Goal: Find specific page/section: Find specific page/section

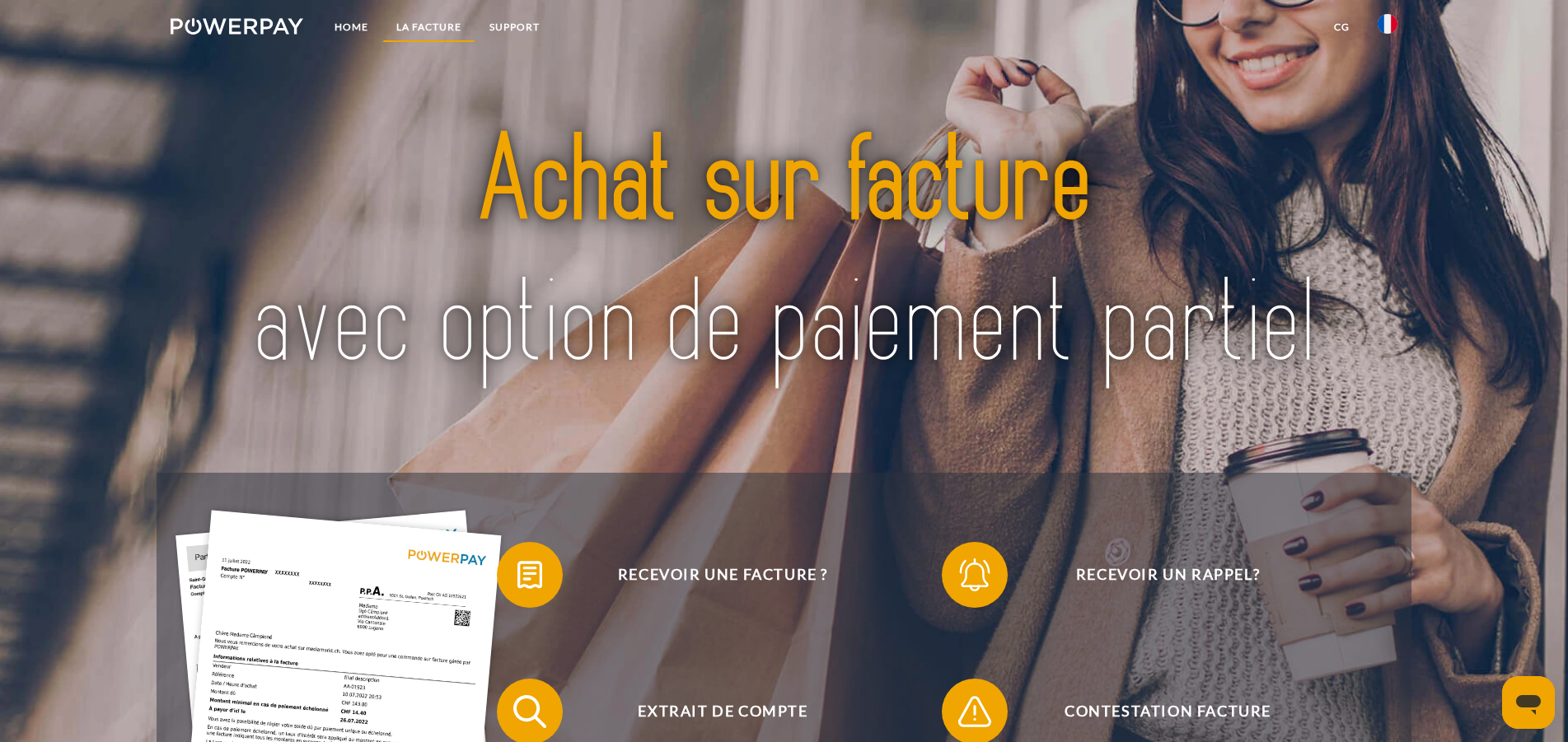
click at [436, 26] on link "LA FACTURE" at bounding box center [429, 27] width 93 height 29
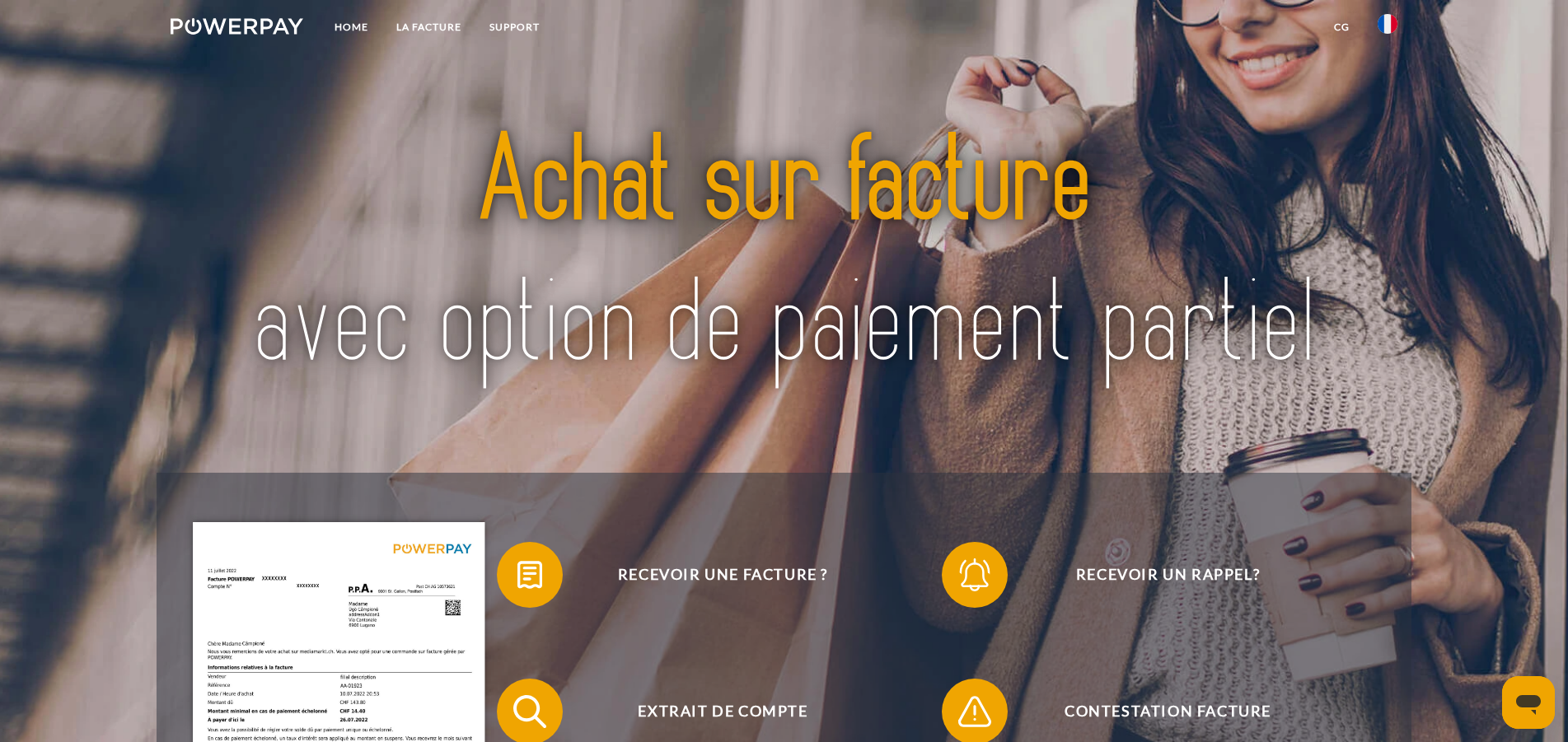
click at [245, 22] on img at bounding box center [237, 26] width 133 height 17
click at [1345, 33] on link "CG" at bounding box center [1341, 27] width 44 height 29
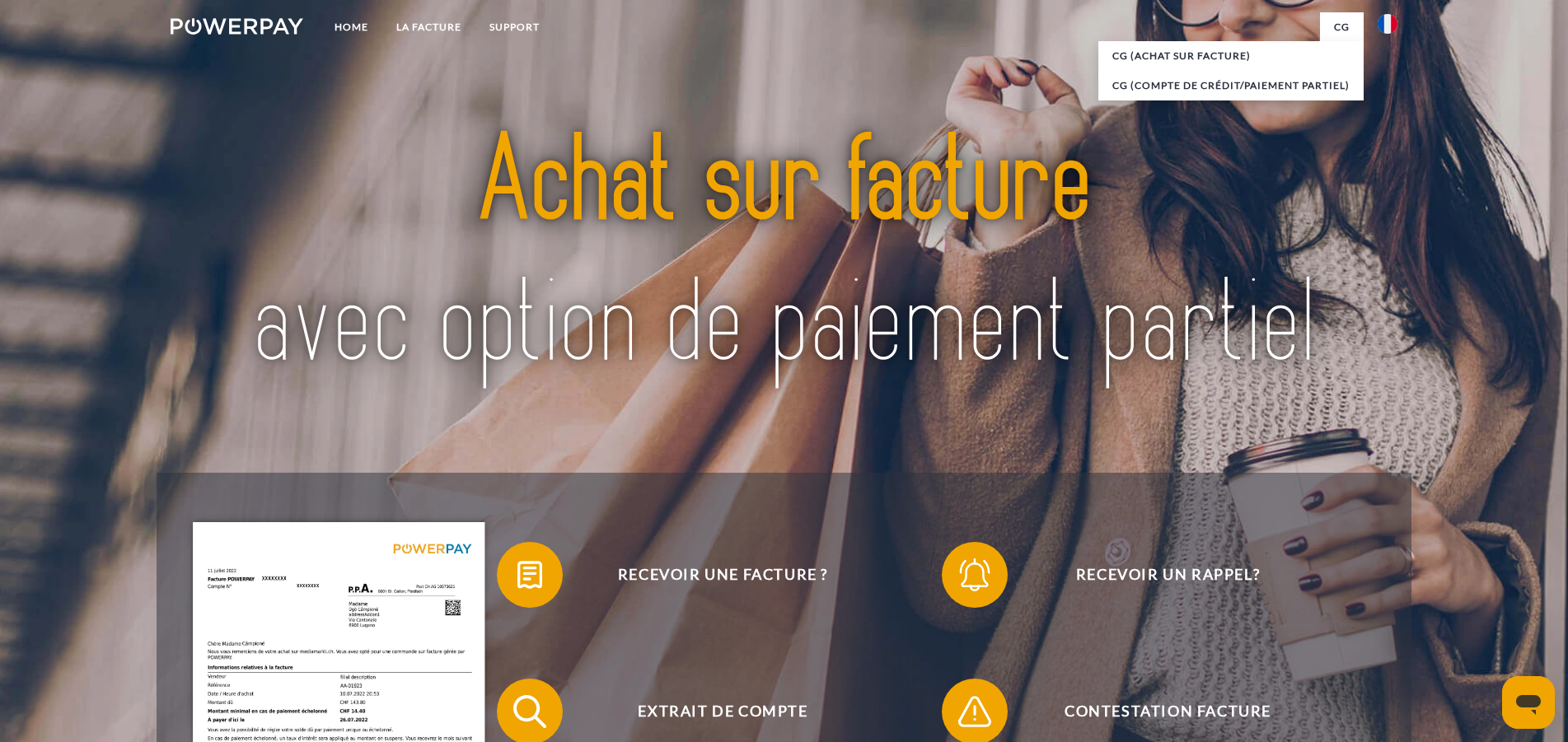
click at [1314, 196] on img at bounding box center [784, 254] width 1105 height 360
click at [1387, 24] on img at bounding box center [1387, 24] width 20 height 20
click at [1458, 57] on nav "Home LA FACTURE Support CG" at bounding box center [784, 29] width 1568 height 59
click at [350, 25] on link "Home" at bounding box center [351, 27] width 61 height 29
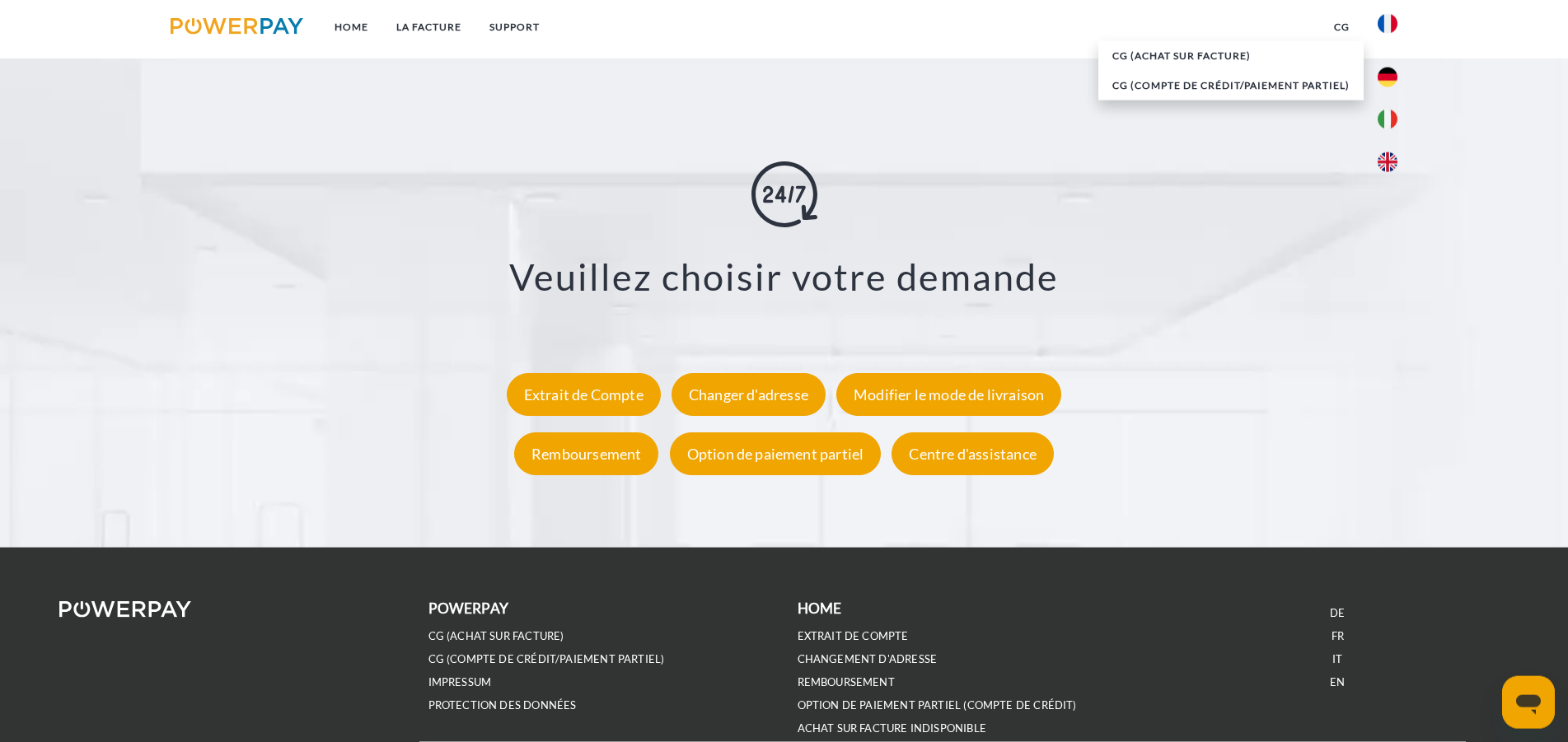
scroll to position [3060, 0]
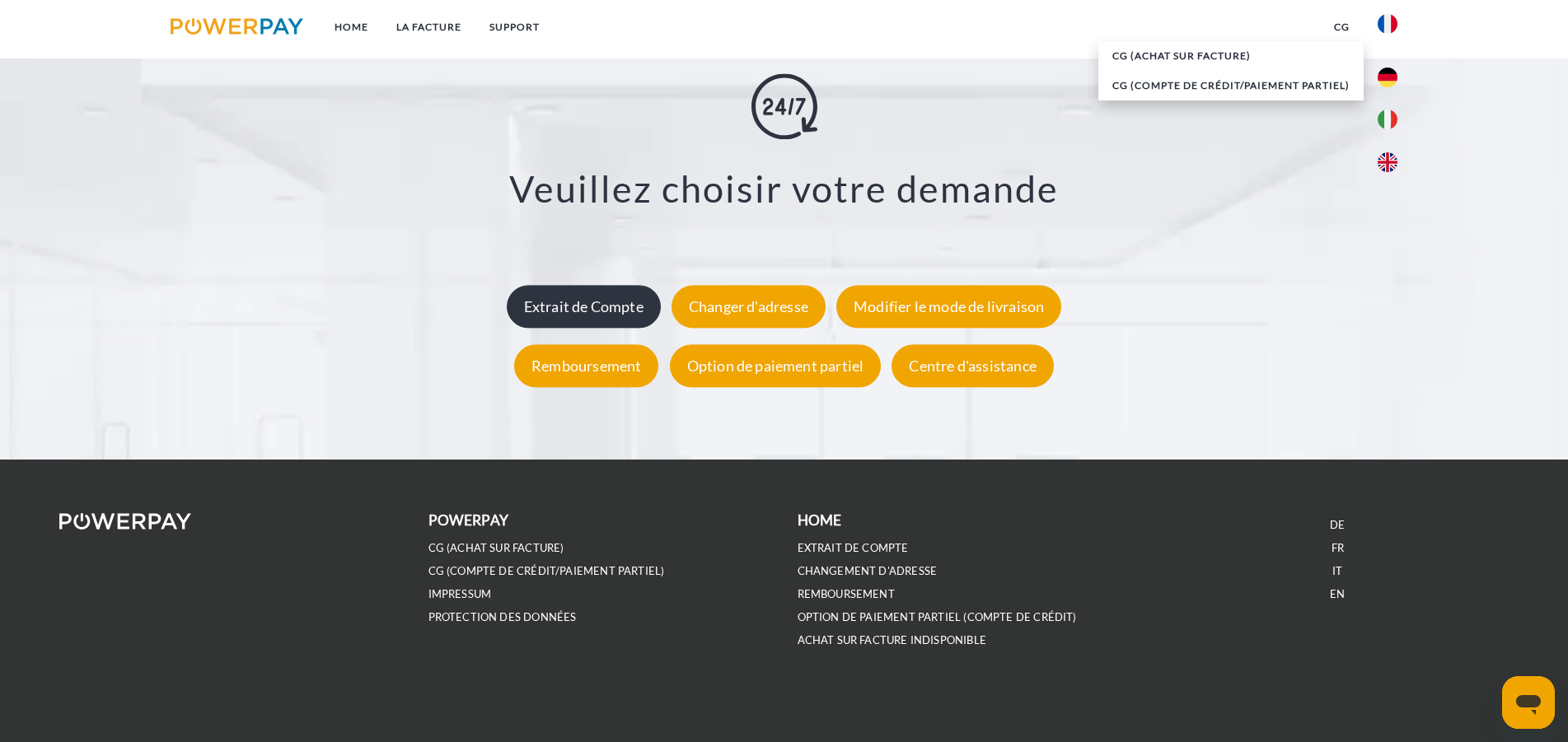
click at [587, 317] on div "Extrait de Compte" at bounding box center [583, 307] width 154 height 43
